Goal: Task Accomplishment & Management: Use online tool/utility

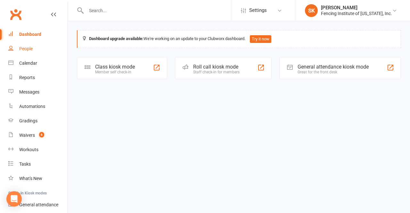
click at [28, 47] on div "People" at bounding box center [25, 48] width 13 height 5
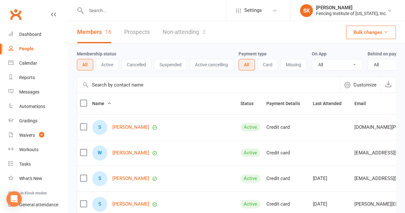
click at [128, 11] on input "text" at bounding box center [155, 10] width 142 height 9
type input "w"
type input "sloka"
click at [105, 67] on button "Active" at bounding box center [107, 65] width 23 height 12
click at [141, 32] on link "Prospects" at bounding box center [137, 32] width 26 height 22
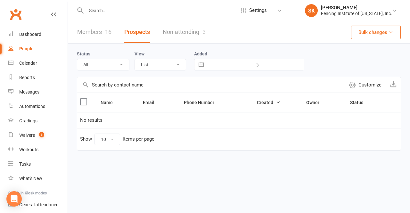
click at [179, 35] on link "Non-attending 3" at bounding box center [184, 32] width 43 height 22
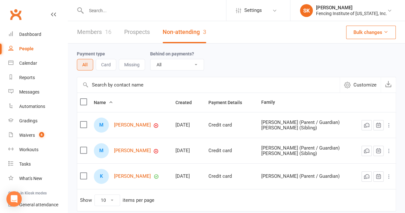
click at [96, 31] on link "Members 16" at bounding box center [94, 32] width 34 height 22
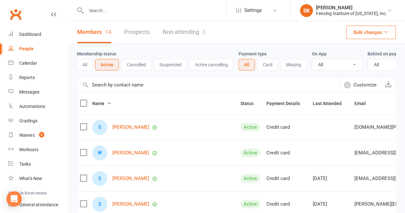
click at [19, 47] on div "People" at bounding box center [26, 48] width 14 height 5
click at [86, 62] on button "All" at bounding box center [85, 65] width 16 height 12
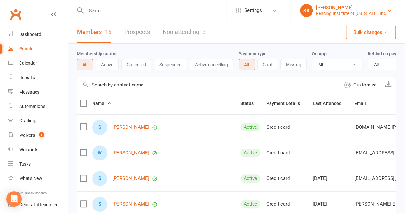
click at [367, 8] on div "[PERSON_NAME]" at bounding box center [351, 8] width 71 height 6
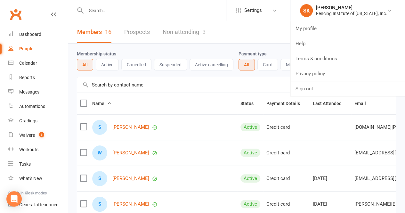
click at [268, 35] on div "Members 16 Prospects Non-attending 3 Bulk changes" at bounding box center [236, 32] width 337 height 22
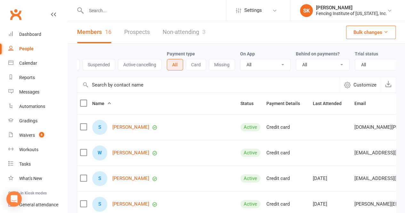
scroll to position [0, 88]
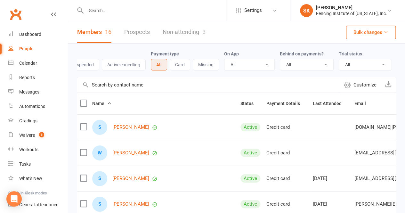
click at [30, 43] on link "People" at bounding box center [37, 49] width 59 height 14
click at [145, 12] on input "text" at bounding box center [155, 10] width 142 height 9
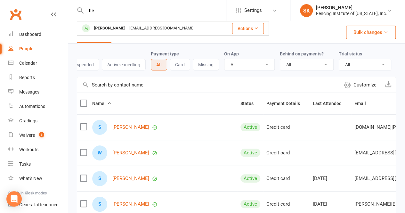
type input "h"
type input "r"
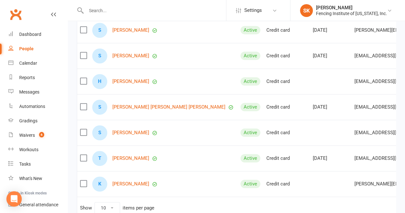
scroll to position [222, 0]
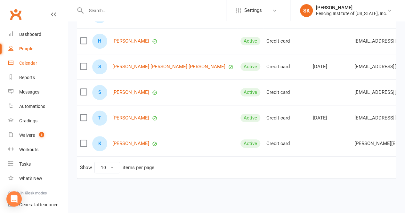
click at [23, 60] on link "Calendar" at bounding box center [37, 63] width 59 height 14
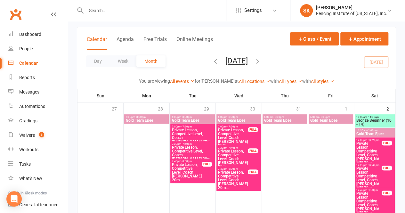
scroll to position [32, 0]
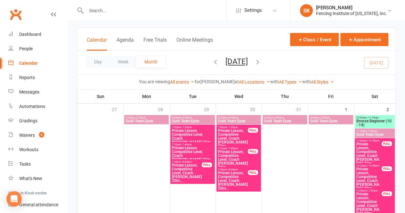
click at [364, 121] on span "Bronze Beginner (10 - 14)" at bounding box center [374, 123] width 37 height 8
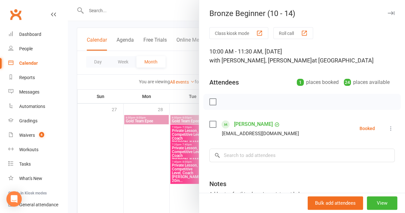
click at [156, 143] on div at bounding box center [236, 106] width 337 height 213
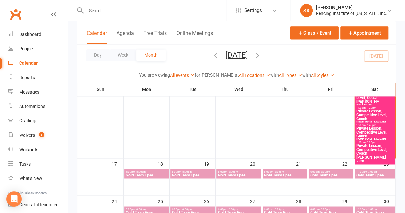
scroll to position [429, 0]
click at [370, 145] on span "Private Lesson, Competitive Level, Coach [PERSON_NAME] 20m..." at bounding box center [374, 153] width 37 height 19
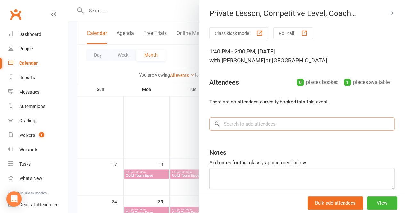
click at [281, 127] on input "search" at bounding box center [303, 123] width 186 height 13
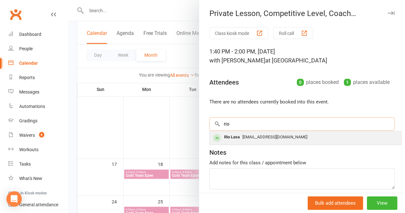
type input "rio"
click at [270, 135] on span "[EMAIL_ADDRESS][DOMAIN_NAME]" at bounding box center [275, 137] width 65 height 5
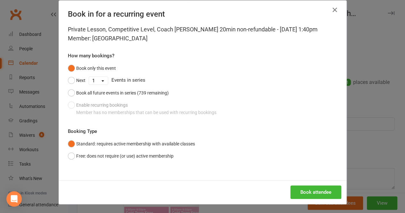
scroll to position [10, 0]
click at [332, 13] on icon "button" at bounding box center [335, 10] width 8 height 8
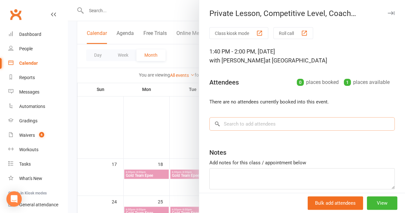
click at [252, 125] on input "search" at bounding box center [303, 123] width 186 height 13
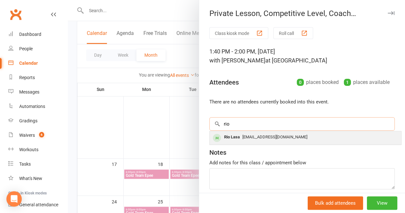
type input "rio"
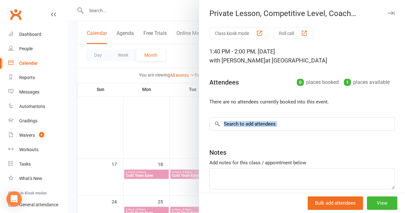
drag, startPoint x: 281, startPoint y: 136, endPoint x: 243, endPoint y: 124, distance: 39.7
click at [243, 124] on div "× No results [GEOGRAPHIC_DATA][EMAIL_ADDRESS][DOMAIN_NAME]" at bounding box center [303, 123] width 186 height 13
click at [243, 124] on input "search" at bounding box center [303, 123] width 186 height 13
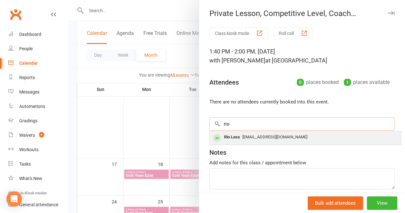
type input "rio"
click at [243, 136] on span "[EMAIL_ADDRESS][DOMAIN_NAME]" at bounding box center [275, 137] width 65 height 5
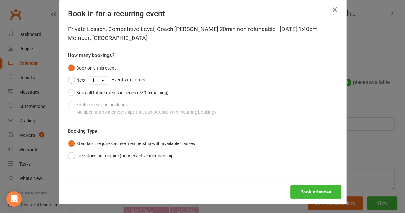
scroll to position [0, 0]
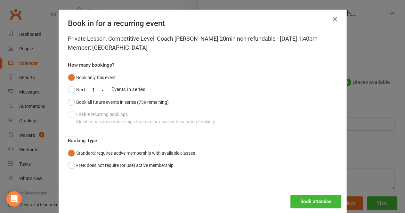
click at [333, 21] on icon "button" at bounding box center [335, 19] width 8 height 8
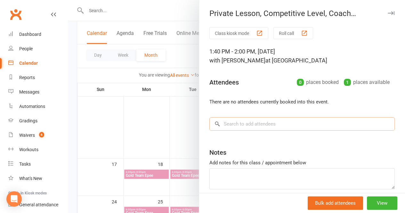
click at [238, 128] on input "search" at bounding box center [303, 123] width 186 height 13
type input "rio"
